Goal: Transaction & Acquisition: Purchase product/service

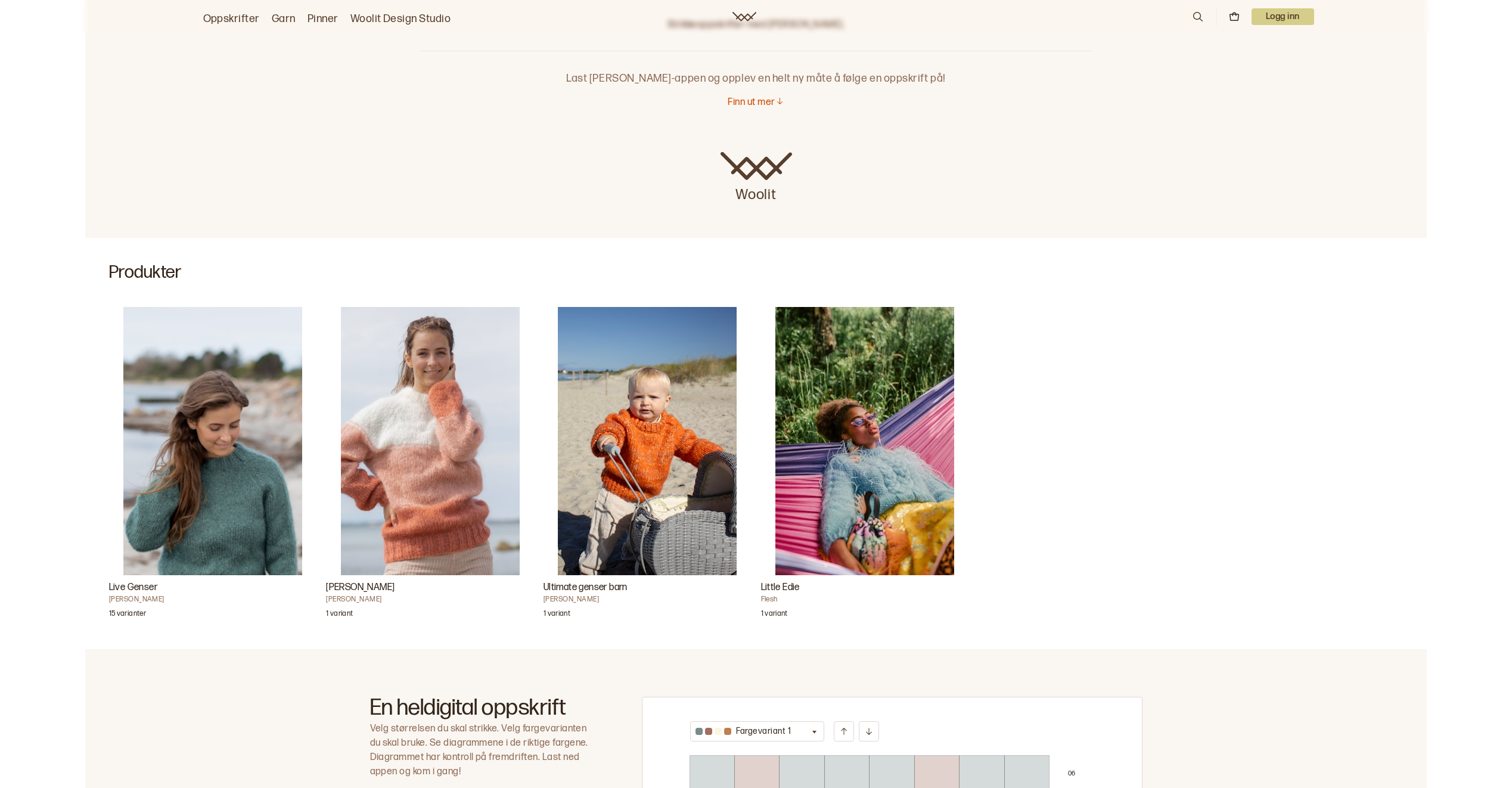
scroll to position [179, 0]
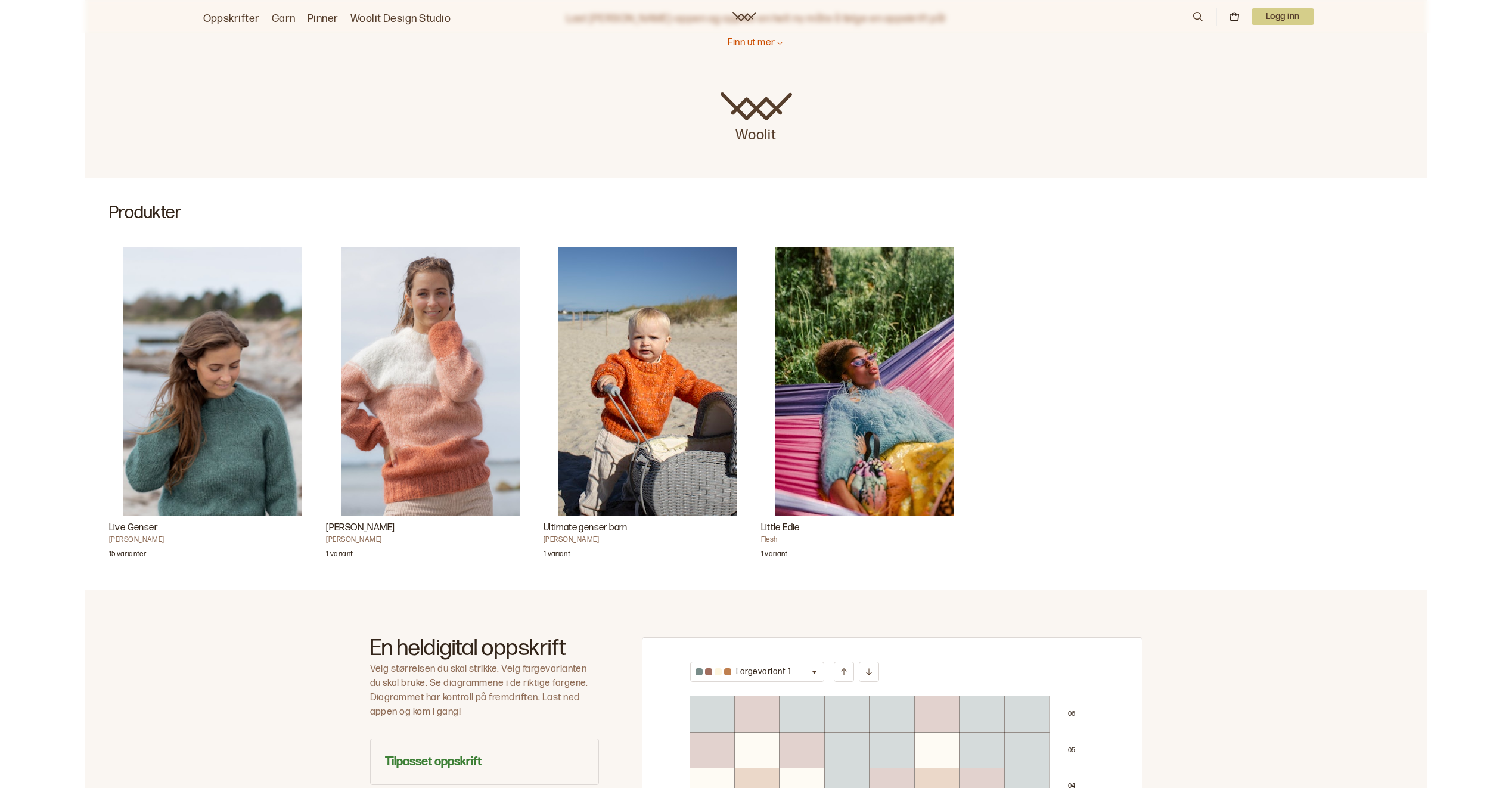
click at [241, 441] on img "Live Genser" at bounding box center [212, 382] width 179 height 269
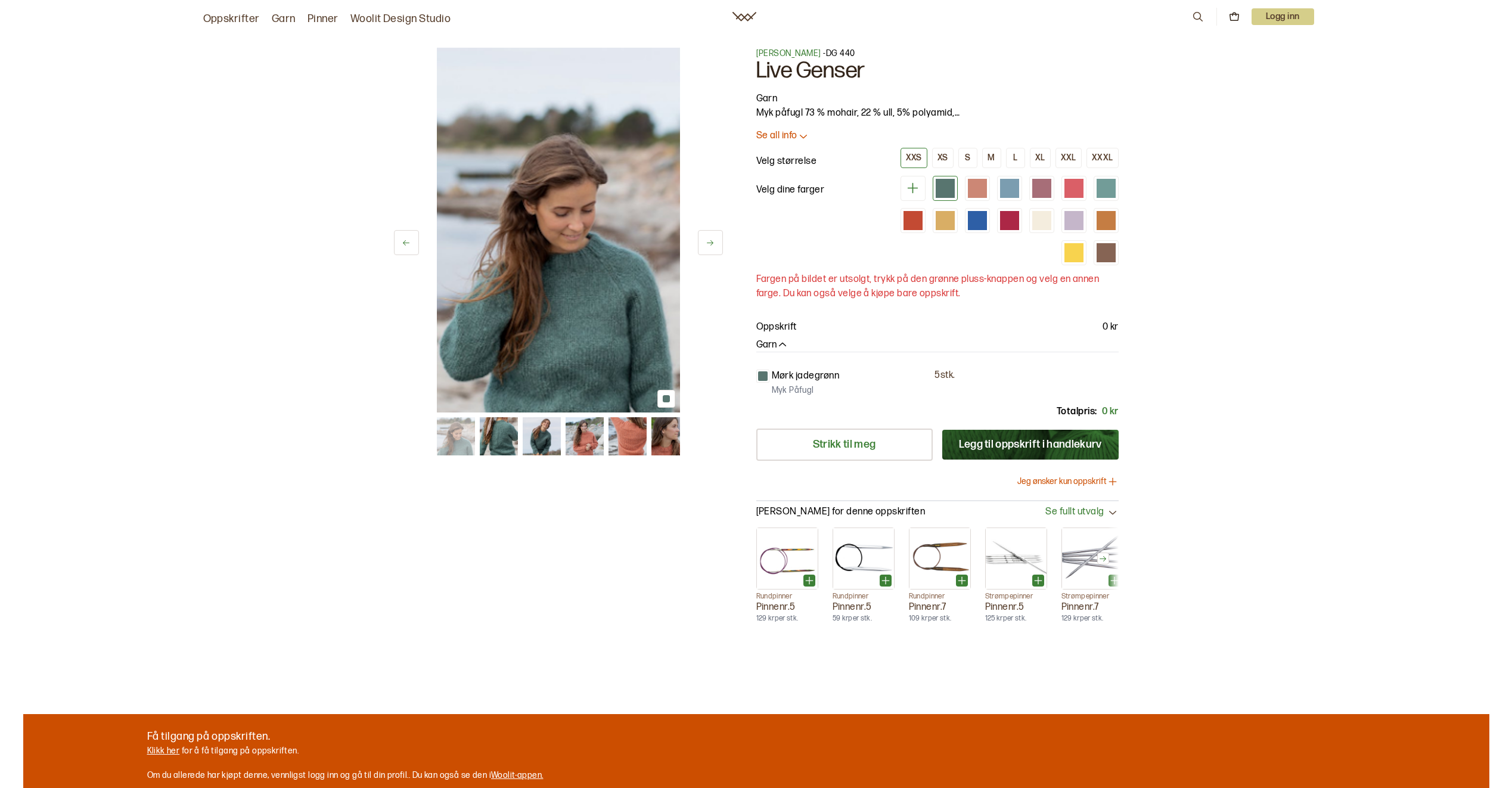
click at [506, 441] on img at bounding box center [499, 436] width 38 height 38
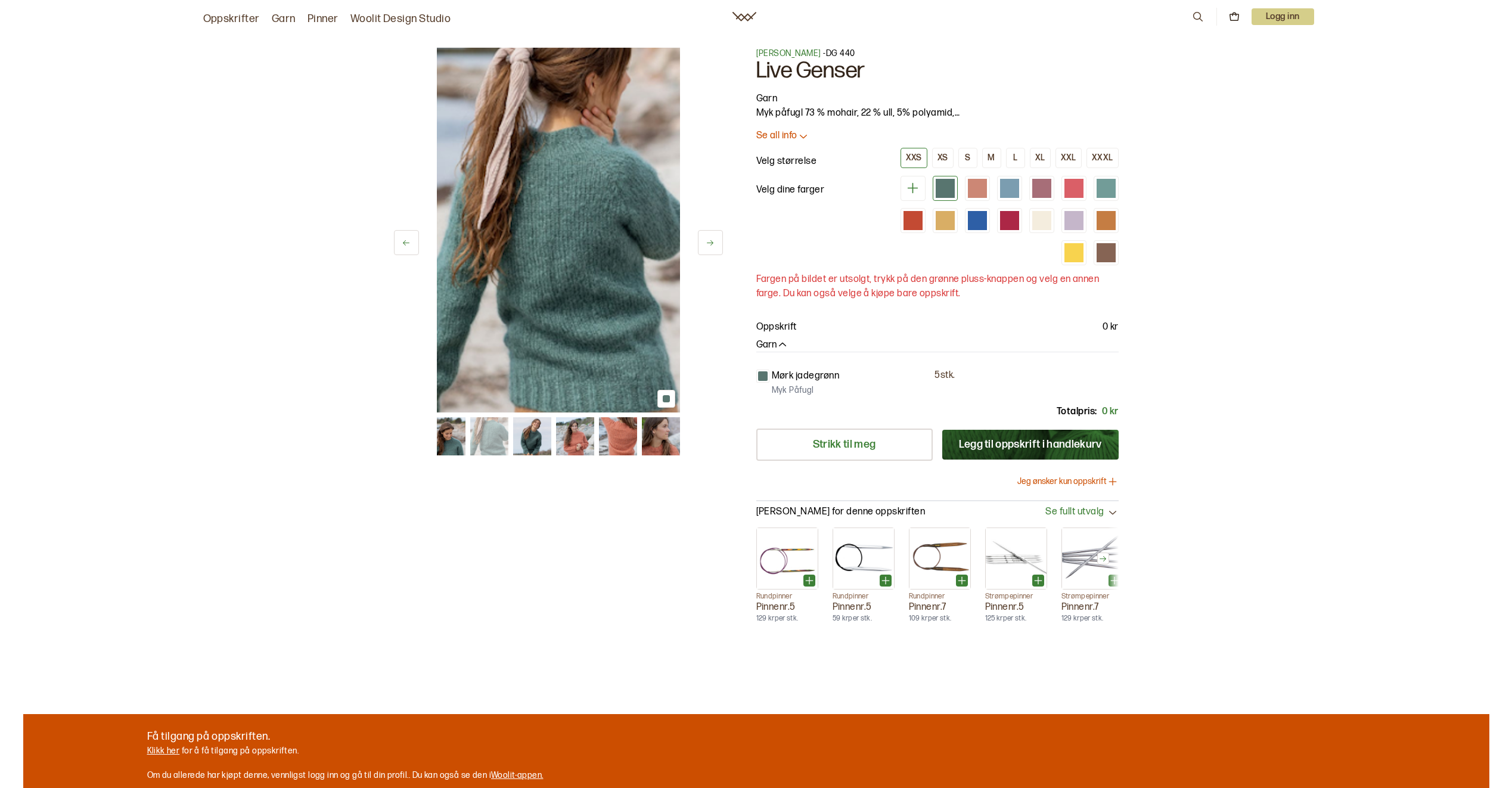
click at [536, 441] on img at bounding box center [532, 436] width 38 height 38
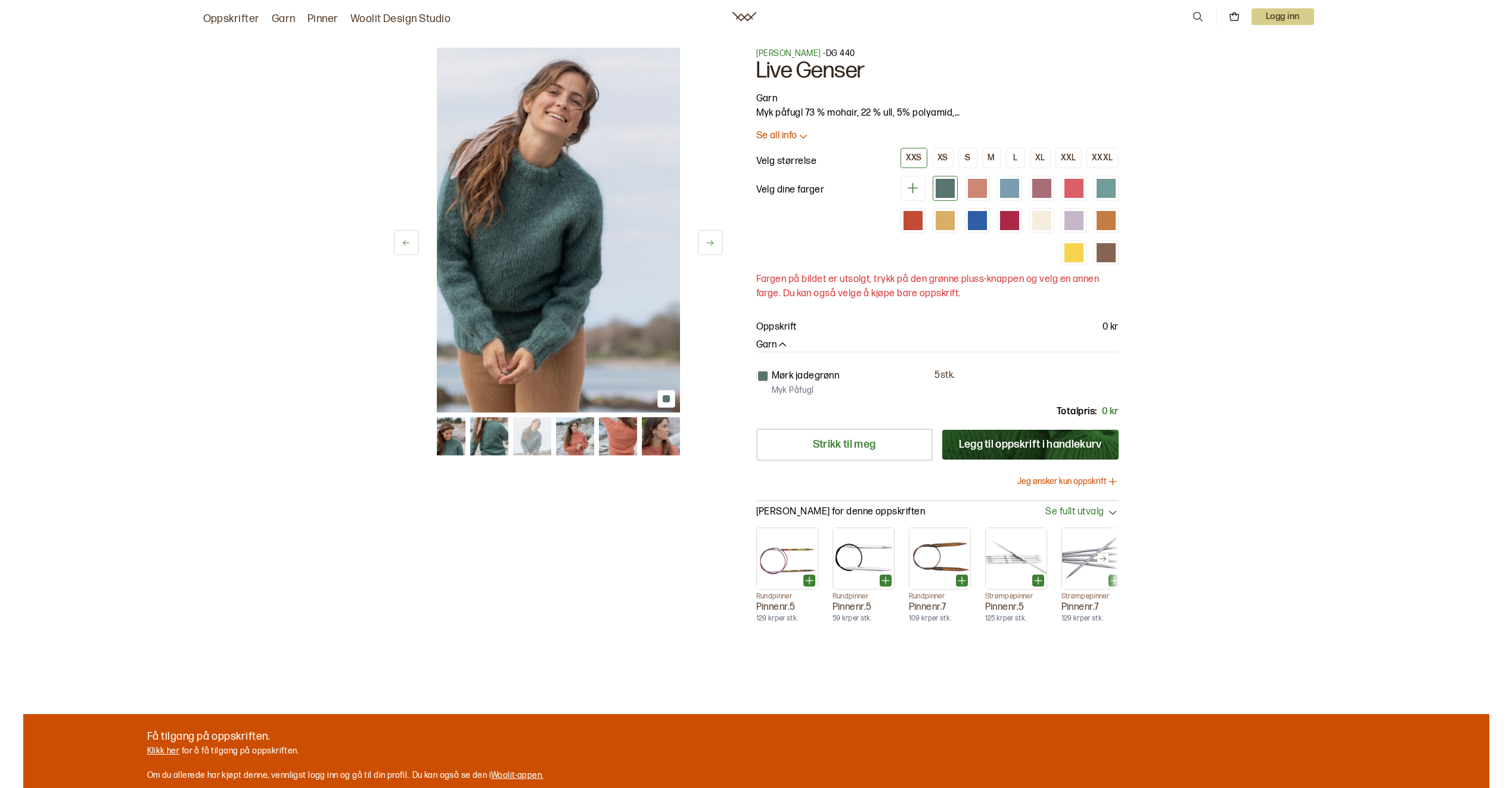
click at [555, 439] on img at bounding box center [574, 436] width 38 height 38
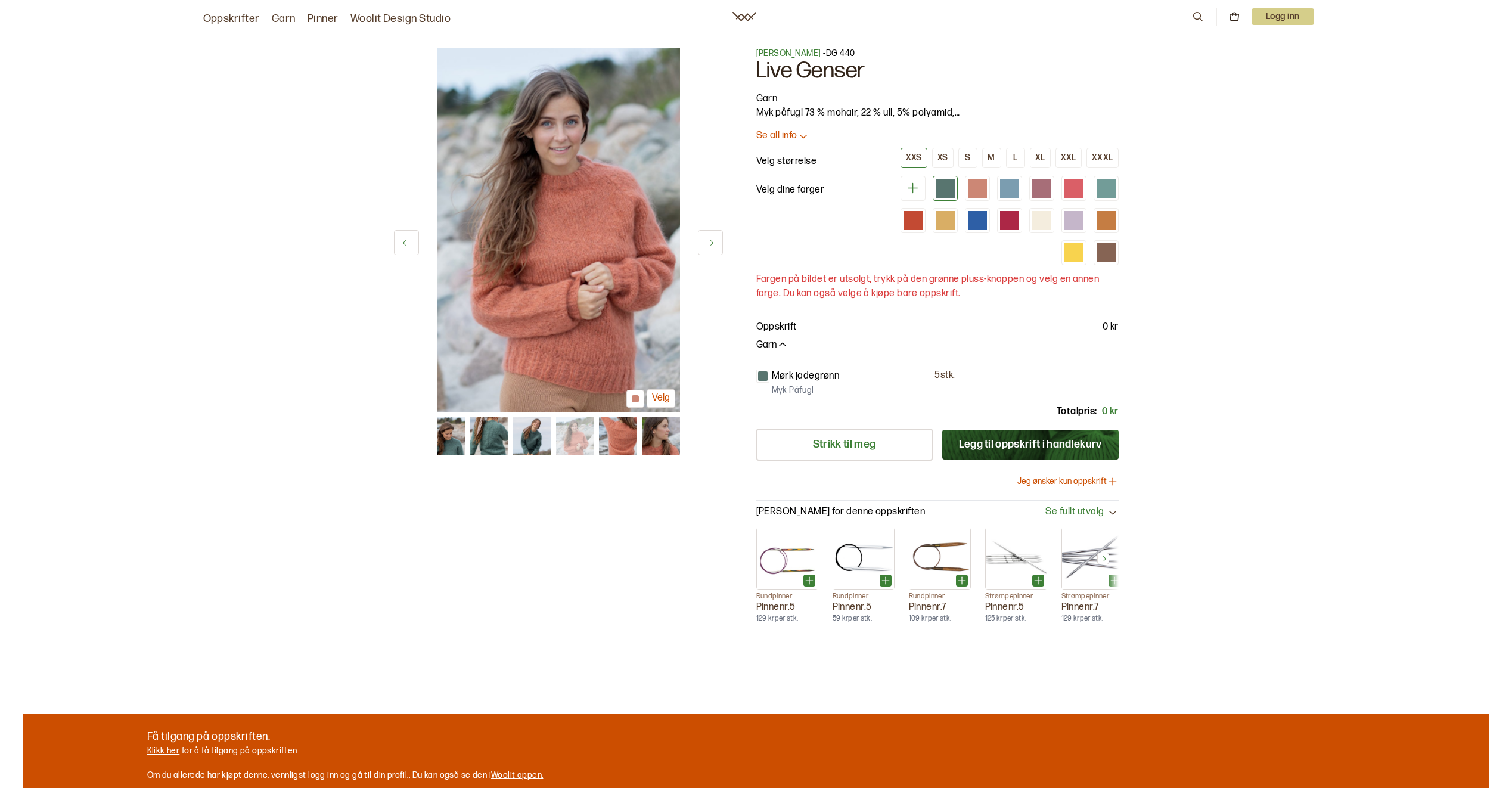
click at [618, 441] on img at bounding box center [617, 436] width 38 height 38
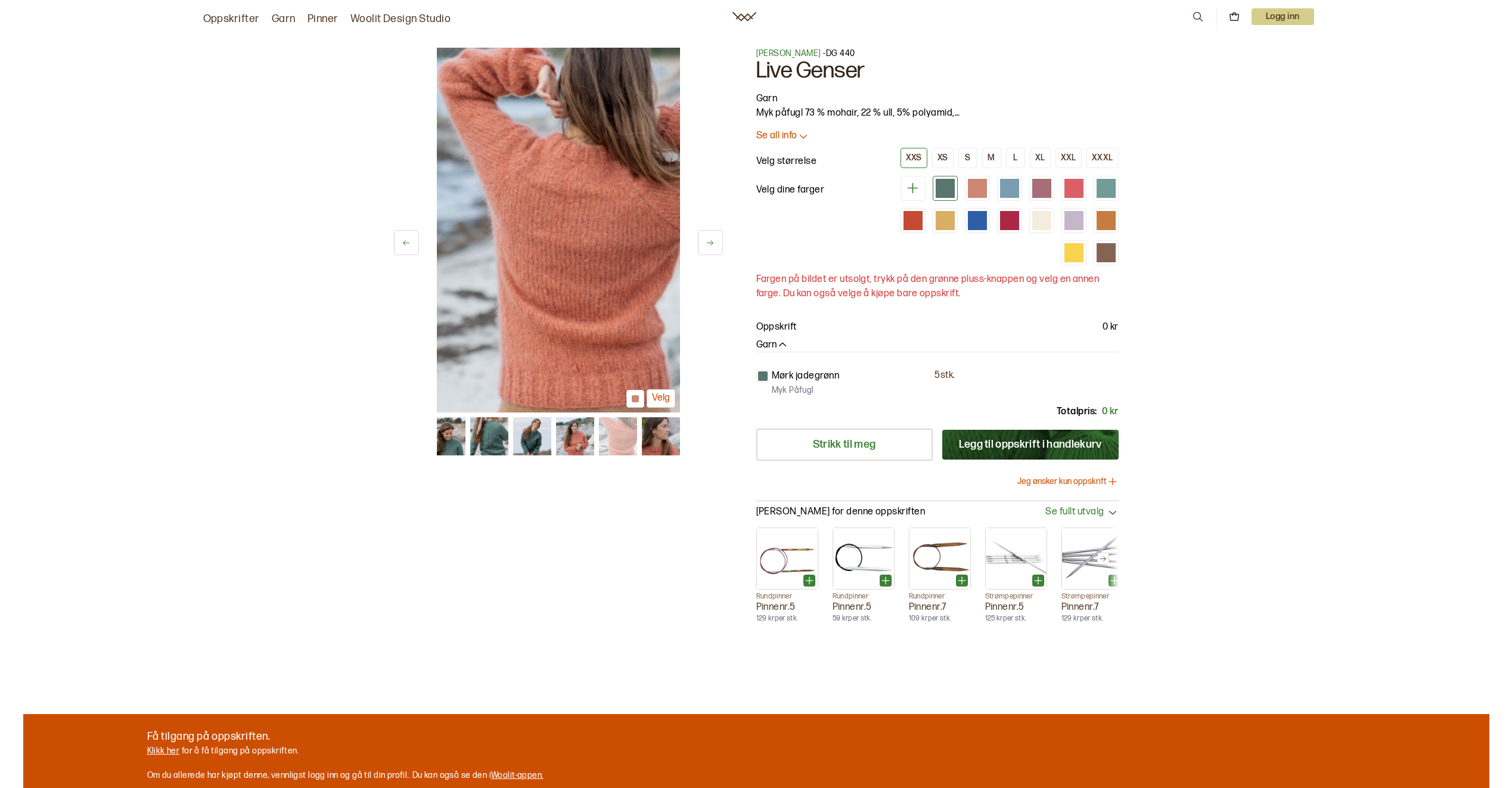
click at [654, 440] on img at bounding box center [660, 436] width 38 height 38
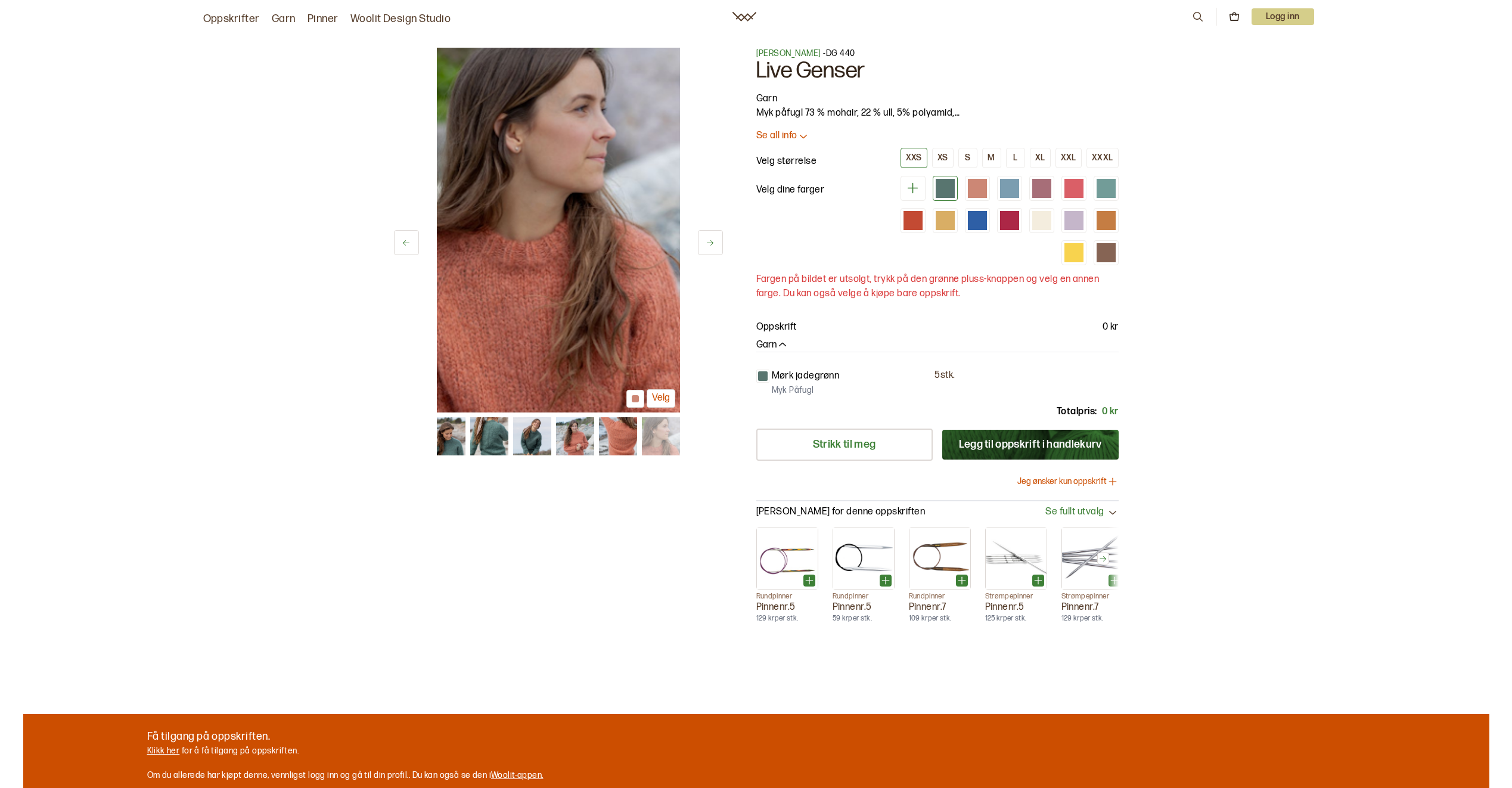
click at [654, 441] on img at bounding box center [660, 436] width 38 height 38
click at [617, 446] on img at bounding box center [617, 436] width 38 height 38
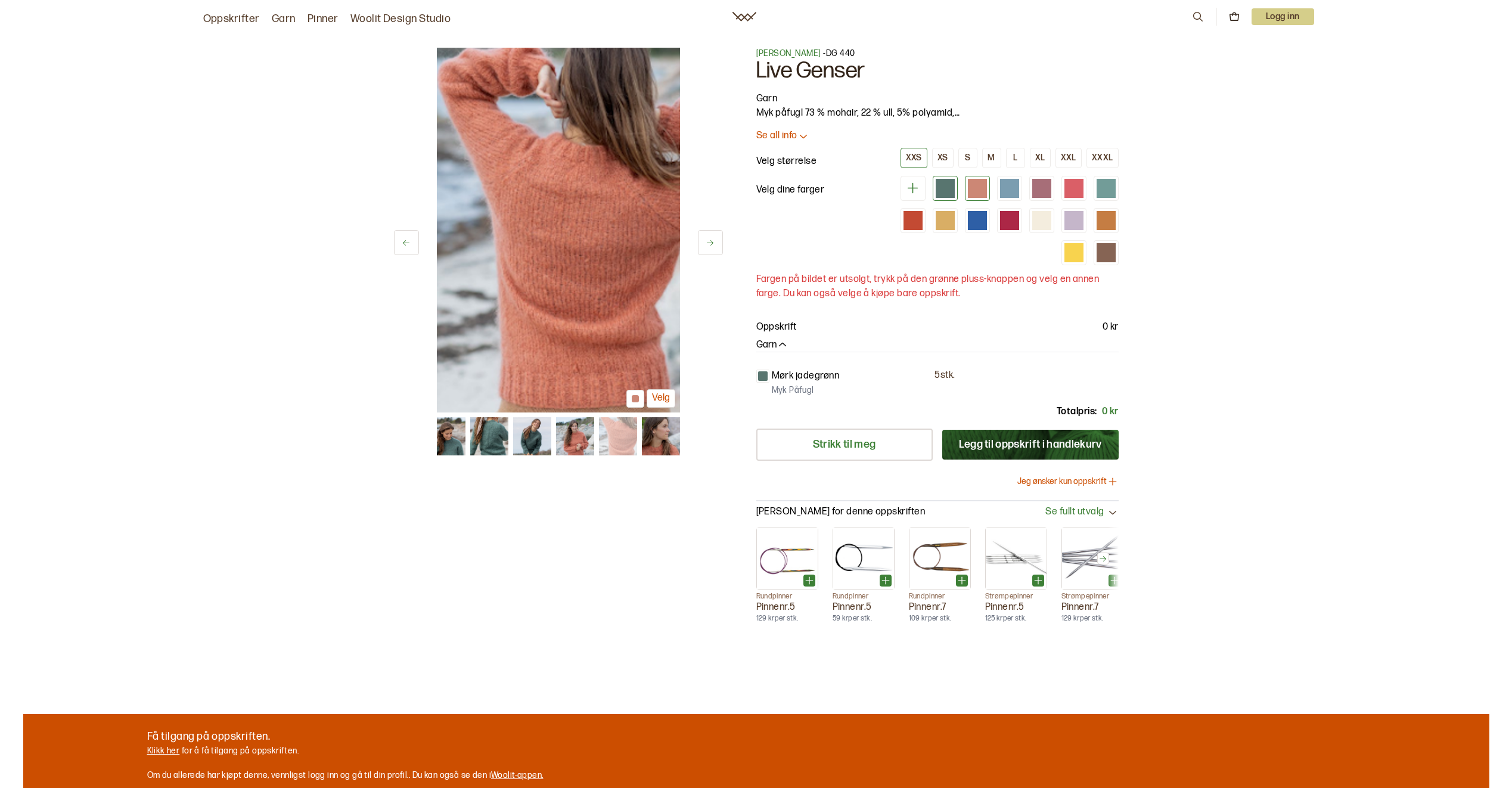
click at [980, 187] on div at bounding box center [977, 188] width 19 height 19
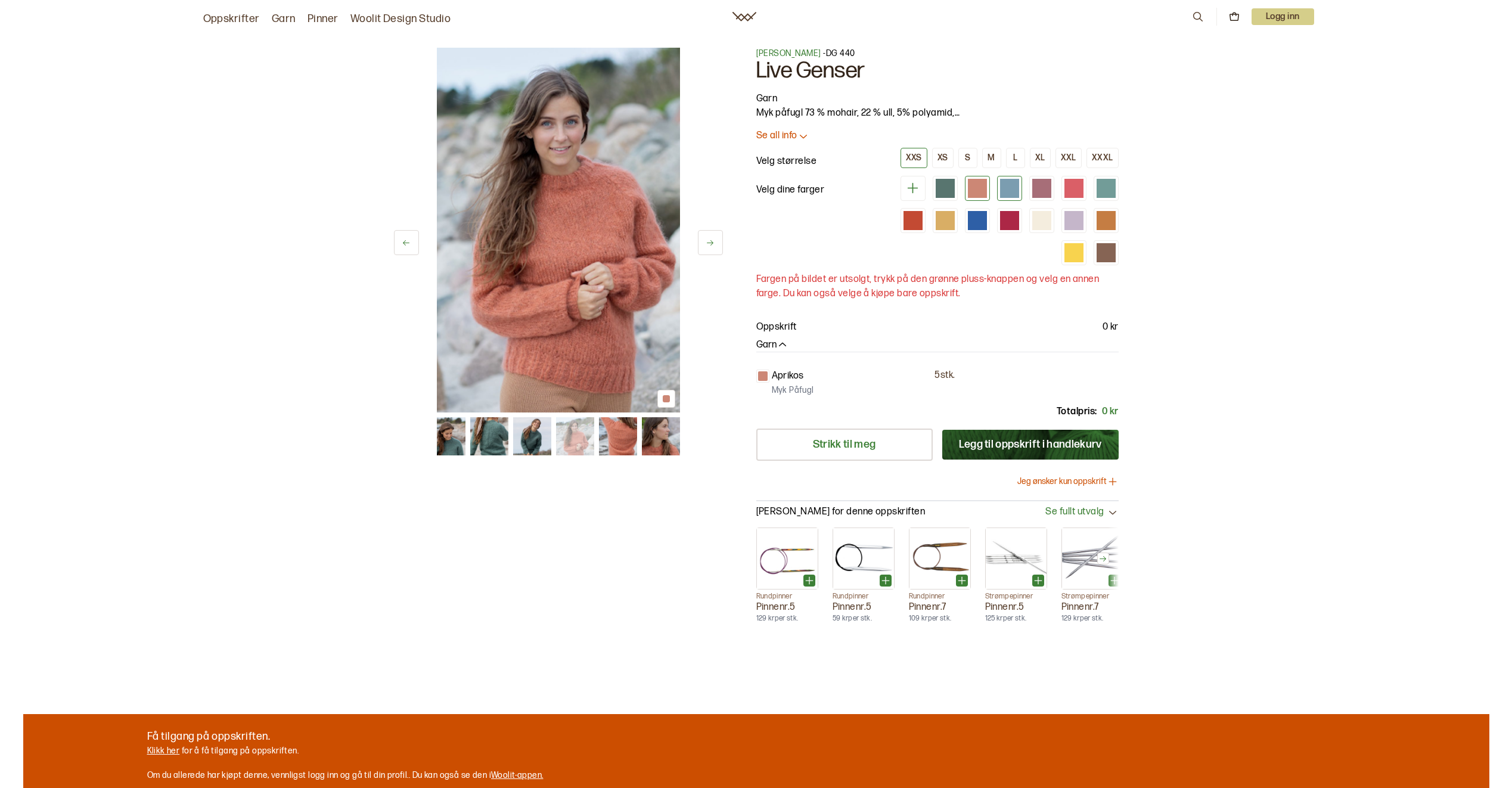
click at [1005, 188] on div at bounding box center [1010, 188] width 19 height 19
click at [968, 192] on div at bounding box center [977, 188] width 19 height 19
click at [905, 192] on icon at bounding box center [912, 188] width 15 height 15
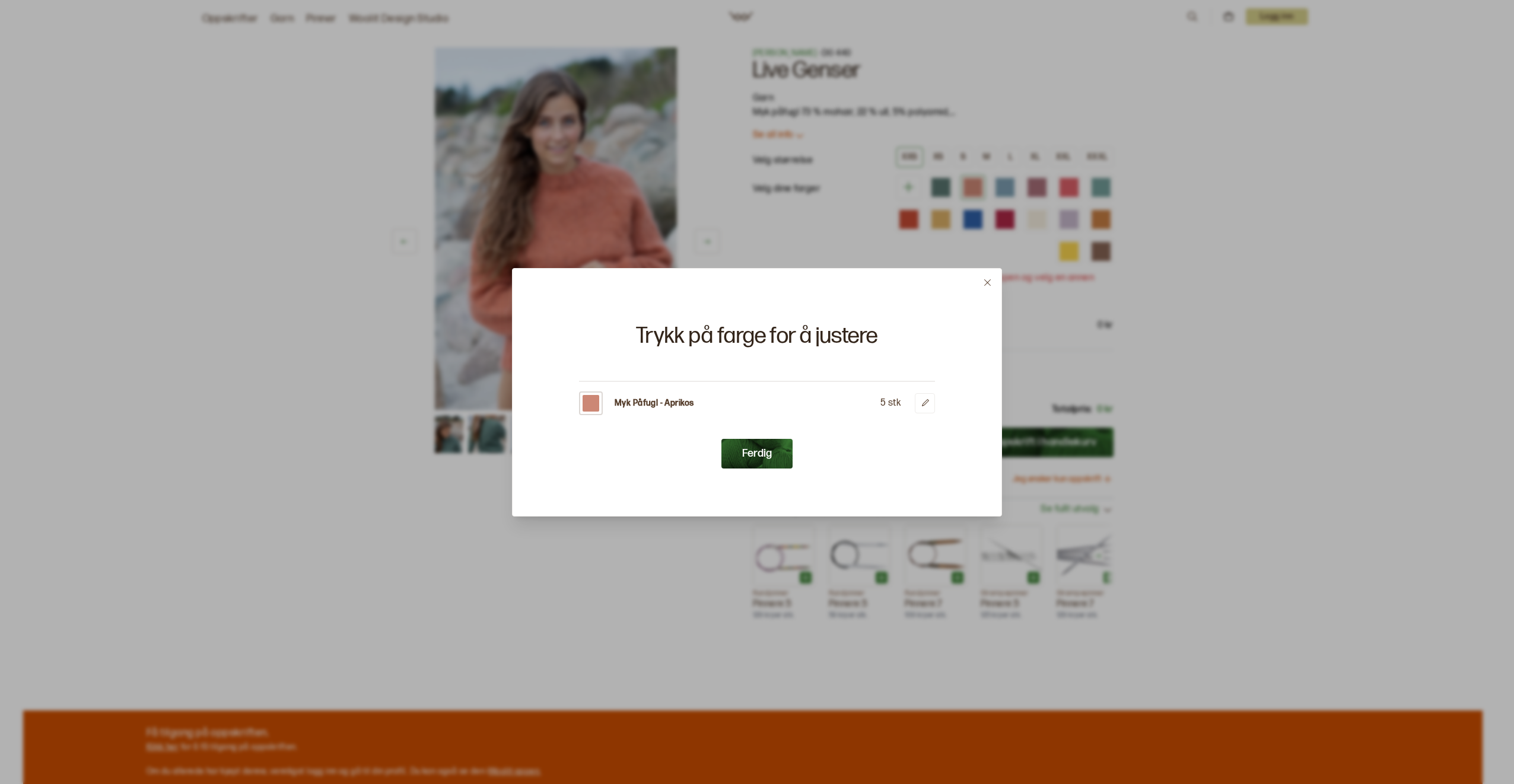
click at [982, 281] on button at bounding box center [987, 282] width 28 height 28
